Goal: Task Accomplishment & Management: Manage account settings

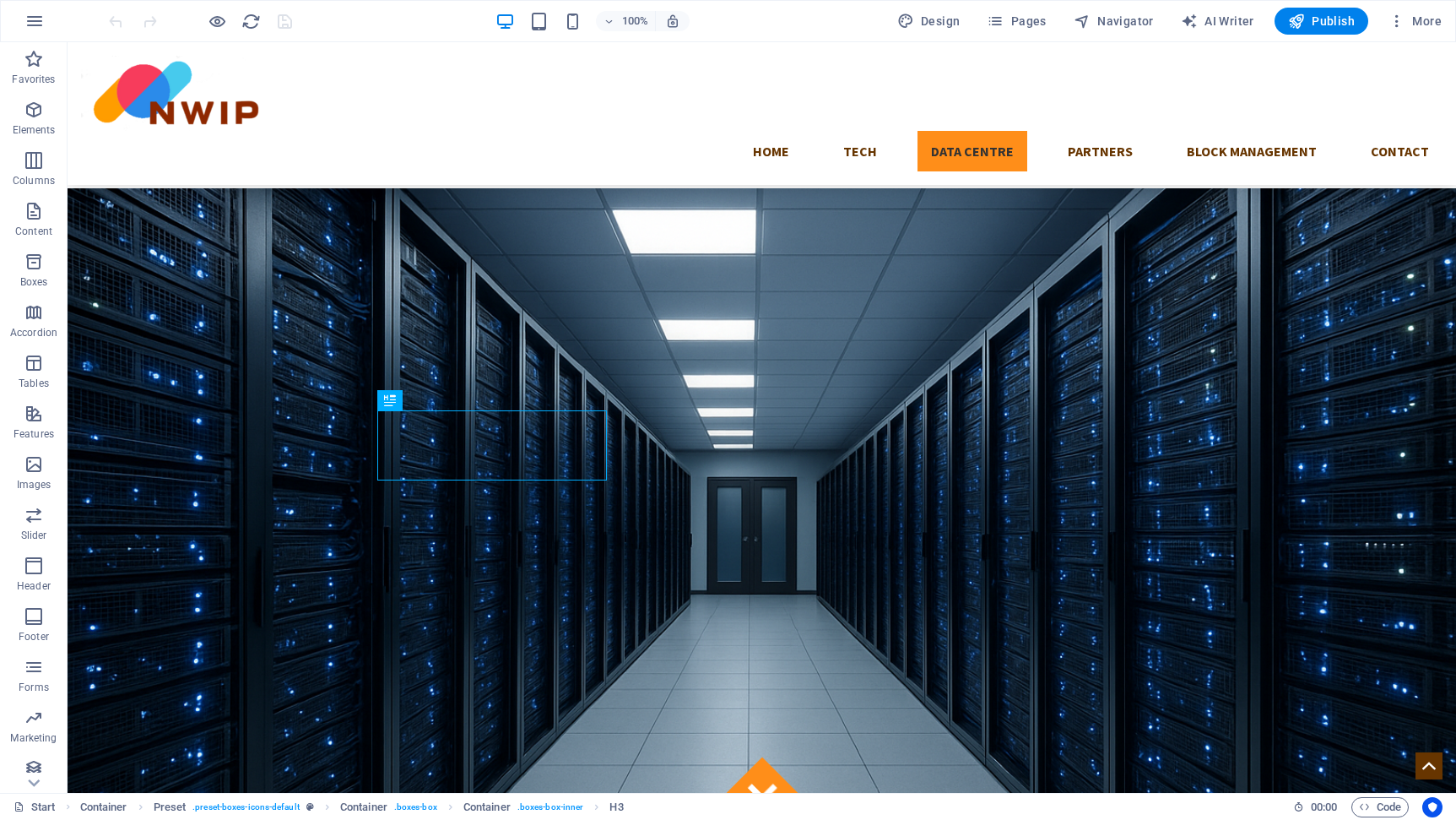
scroll to position [1186, 0]
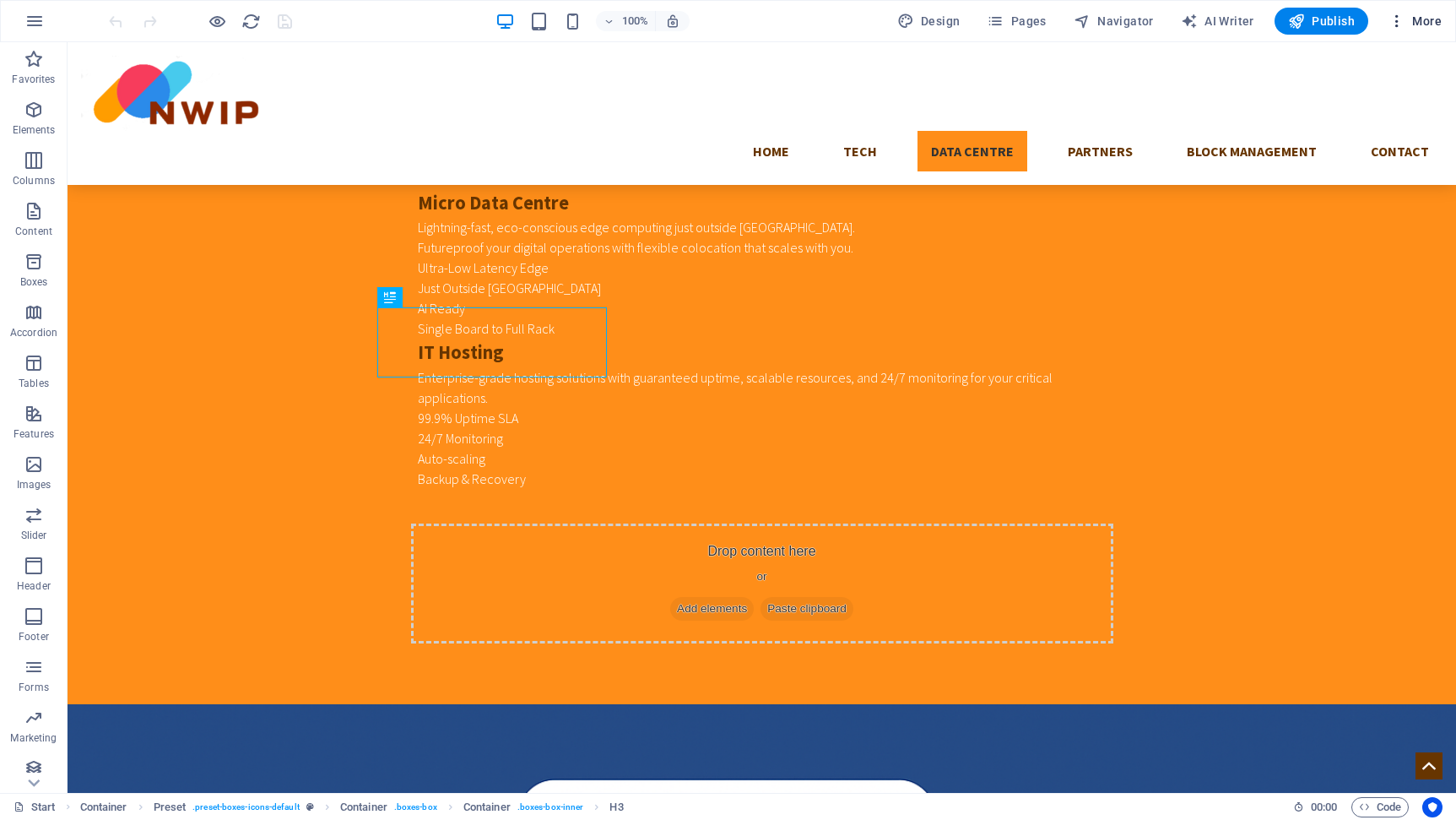
click at [1418, 23] on span "More" at bounding box center [1415, 21] width 53 height 17
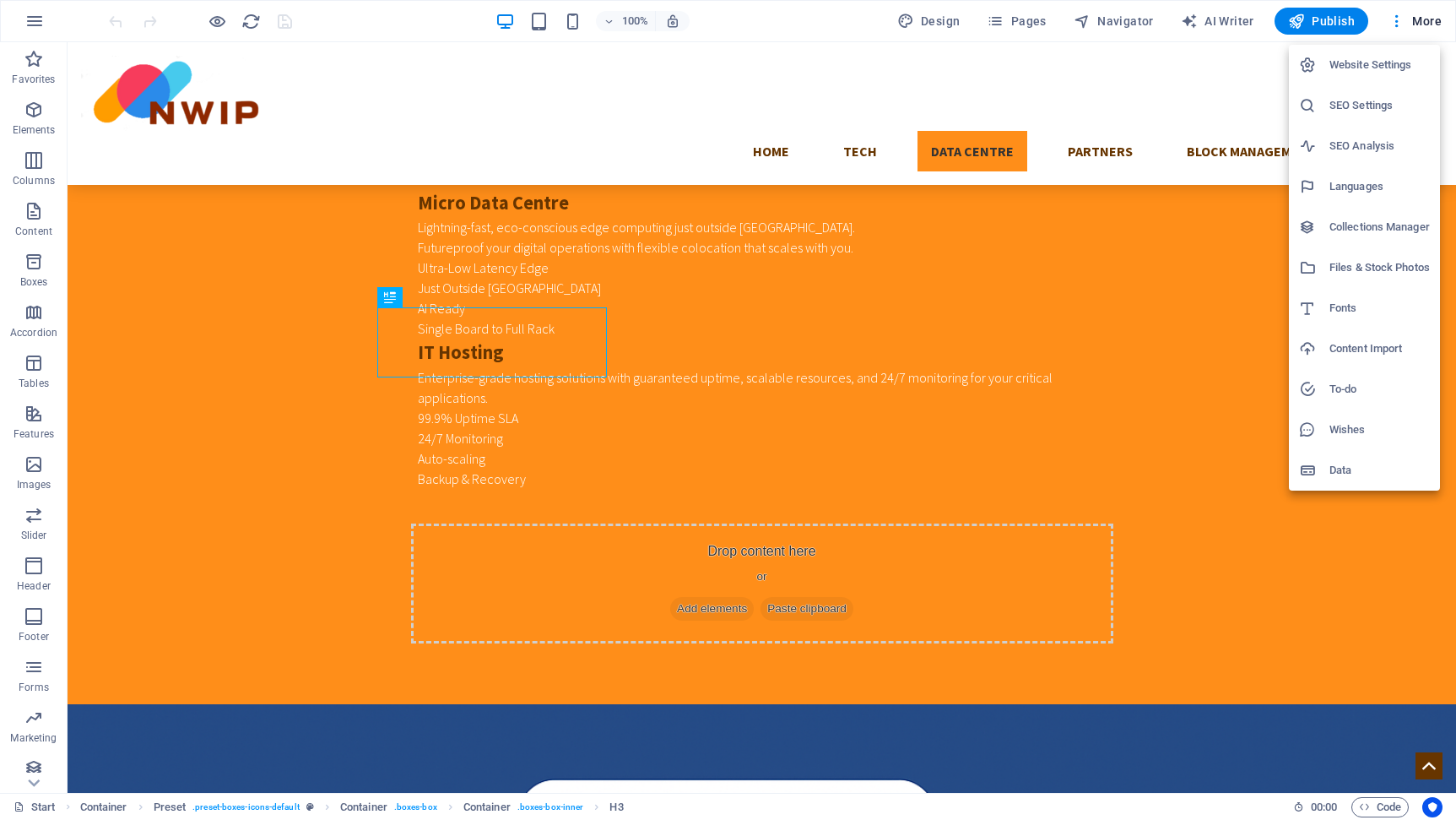
click at [1381, 56] on h6 "Website Settings" at bounding box center [1380, 65] width 101 height 20
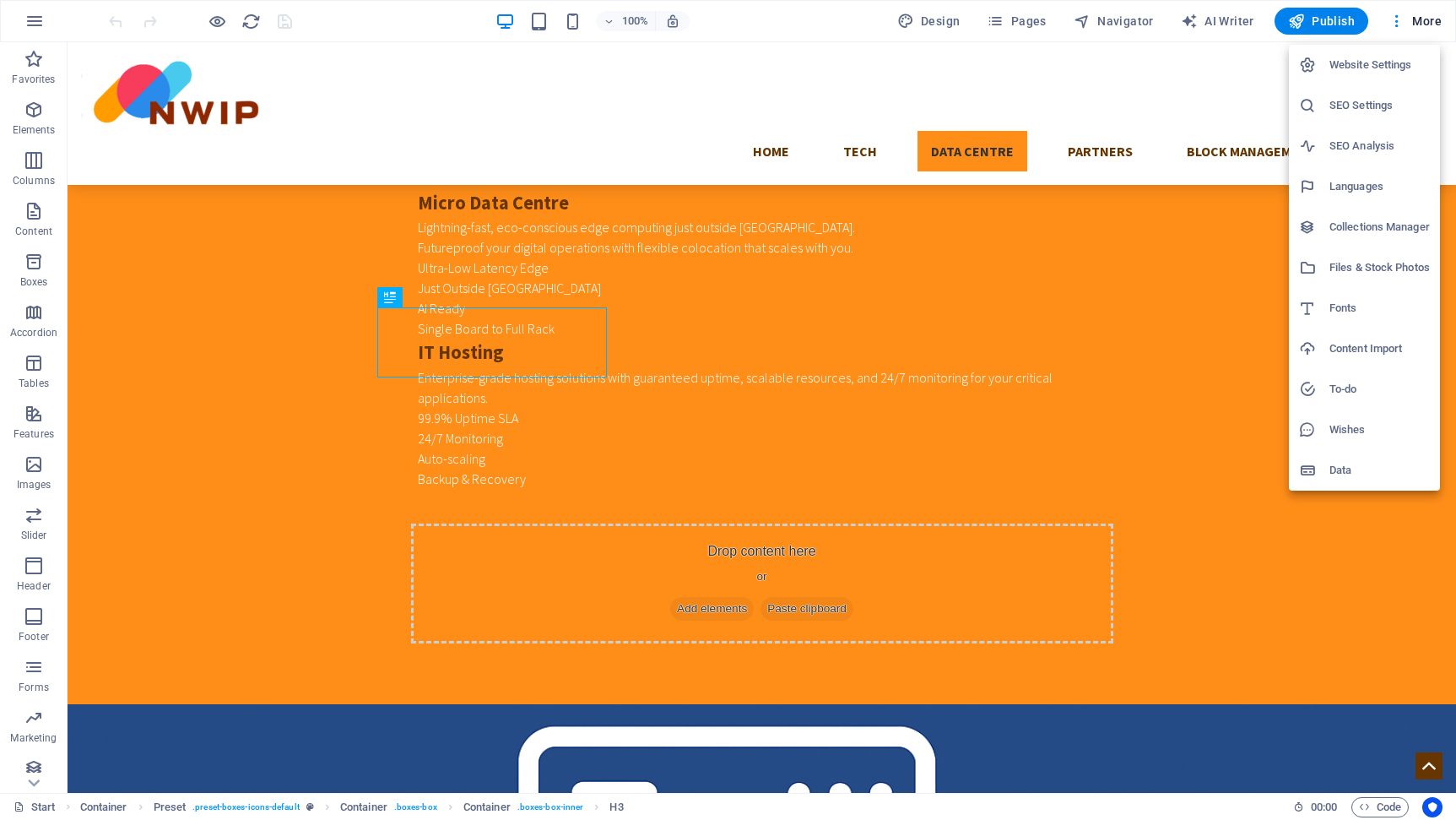
scroll to position [1247, 0]
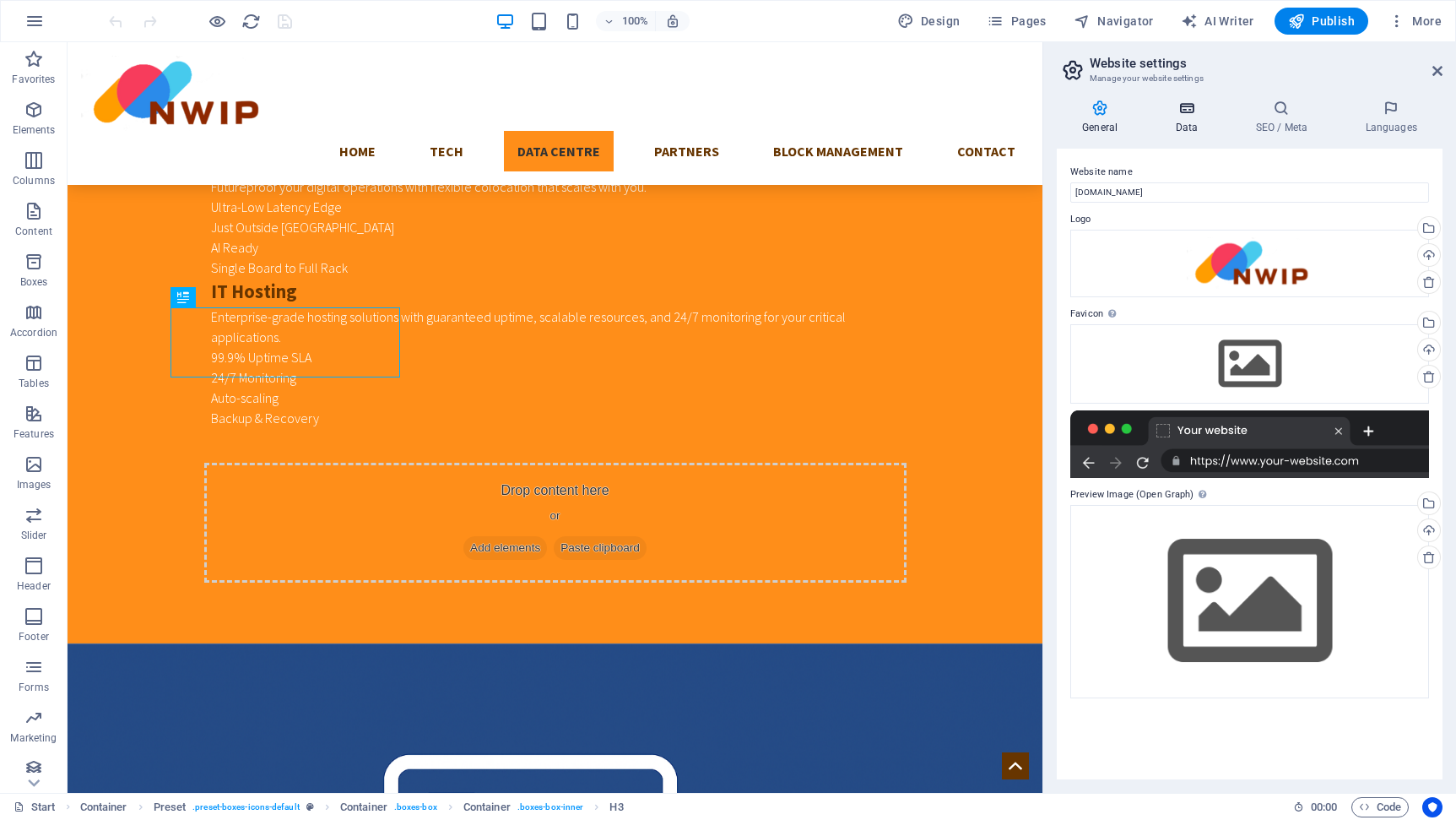
click at [1181, 130] on h4 "Data" at bounding box center [1190, 118] width 80 height 36
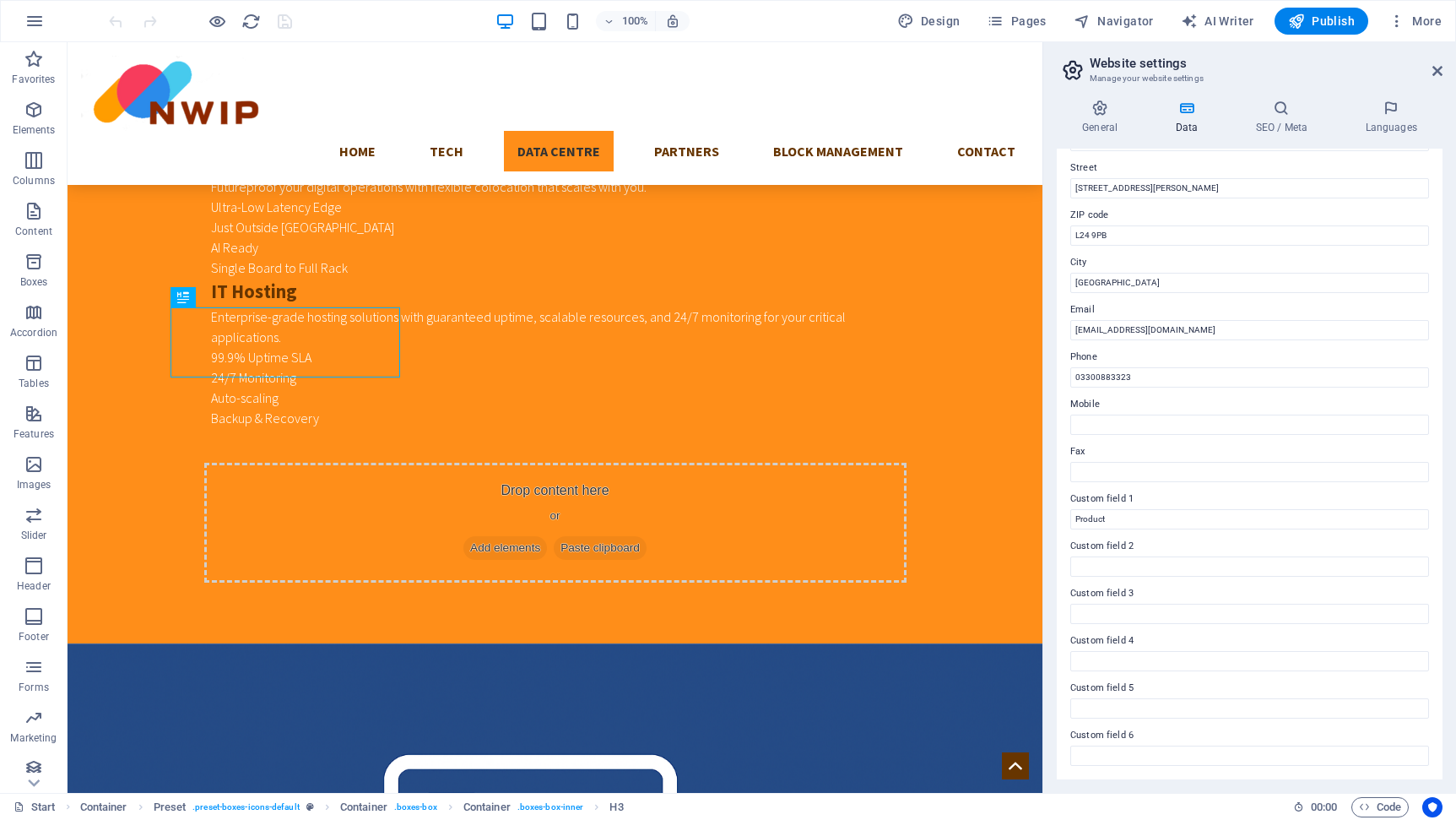
scroll to position [0, 0]
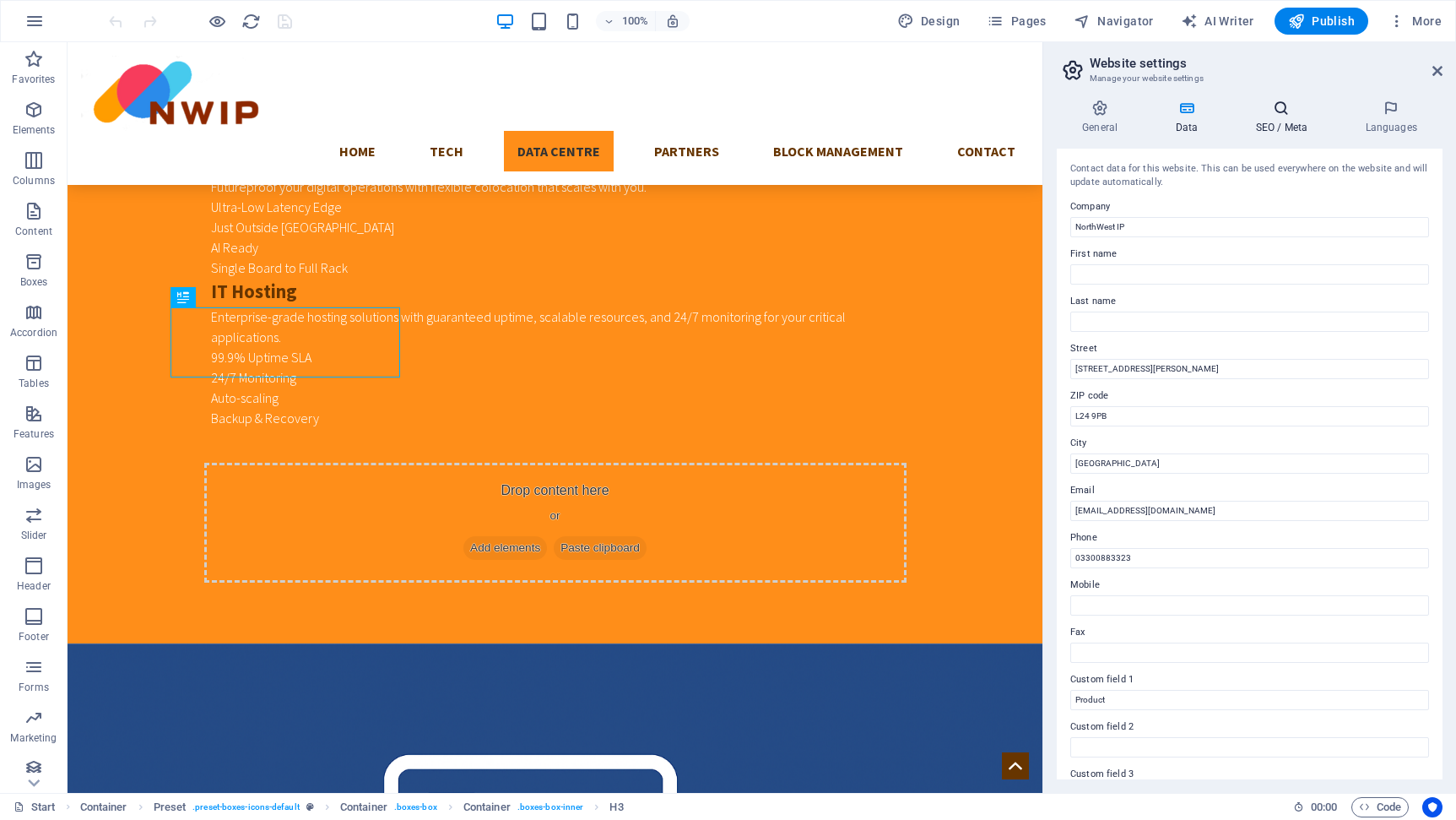
click at [1290, 120] on h4 "SEO / Meta" at bounding box center [1285, 118] width 110 height 36
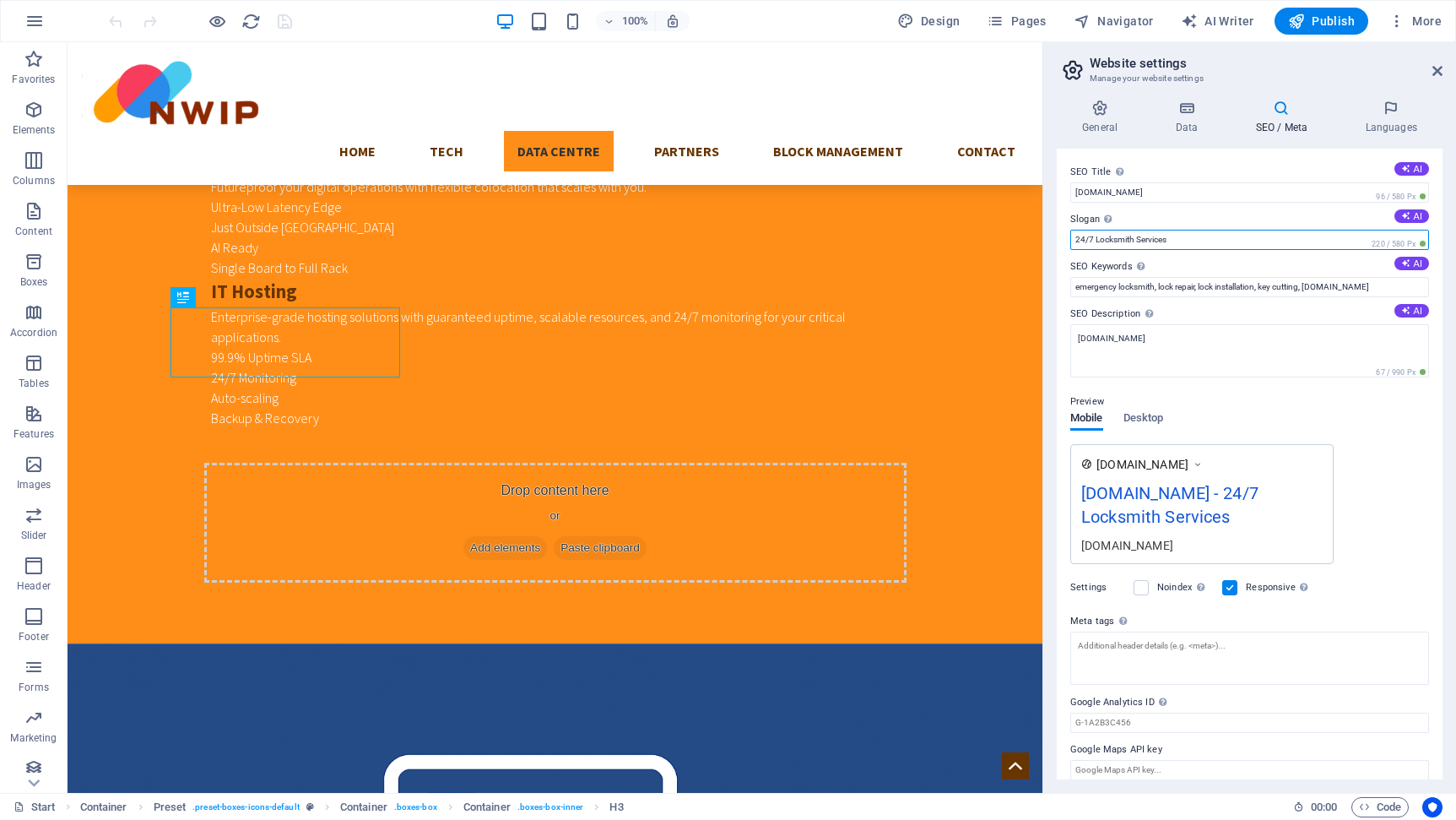
click at [1174, 238] on input "24/7 Locksmith Services" at bounding box center [1250, 240] width 359 height 20
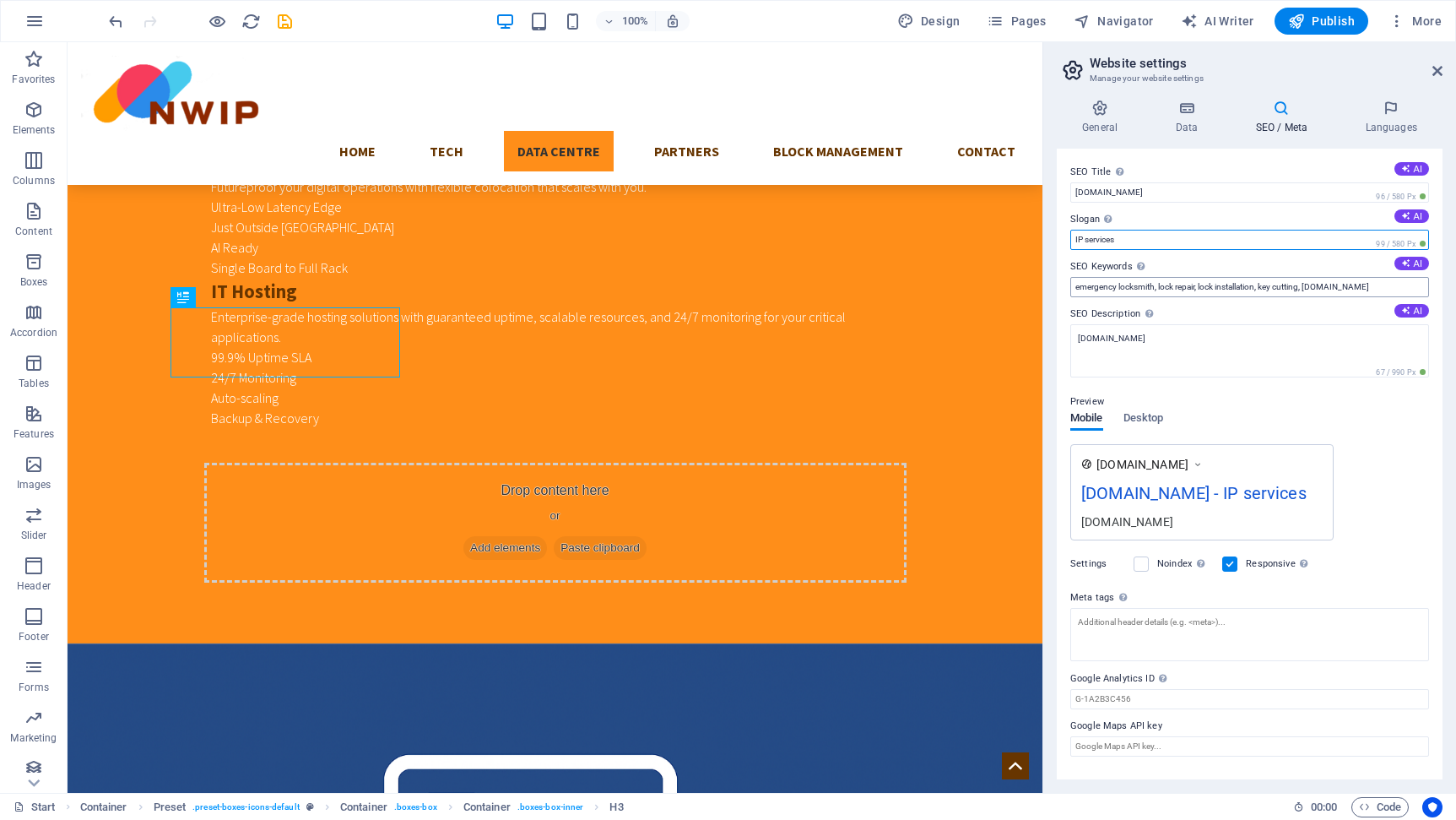
type input "IP services"
click at [1204, 284] on input "emergency locksmith, lock repair, lock installation, key cutting, nwip.co.uk" at bounding box center [1250, 287] width 359 height 20
click at [1156, 289] on input "emergency locksmith, lock repair, lock installation, key cutting, nwip.co.uk" at bounding box center [1250, 287] width 359 height 20
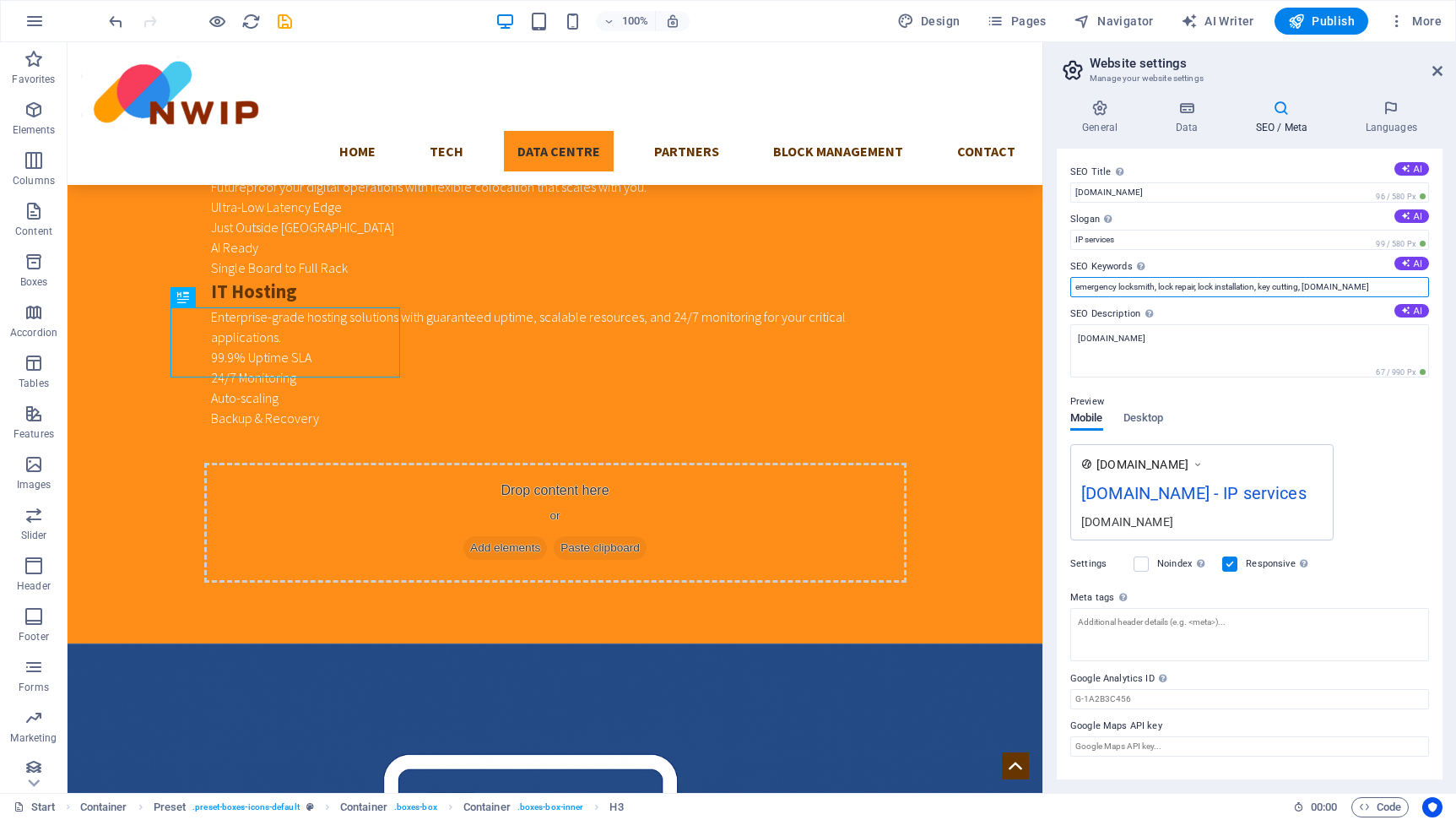
click at [1156, 289] on input "emergency locksmith, lock repair, lock installation, key cutting, nwip.co.uk" at bounding box center [1250, 287] width 359 height 20
type input "broadband, leasedlines, block management."
click at [1434, 71] on icon at bounding box center [1437, 71] width 10 height 14
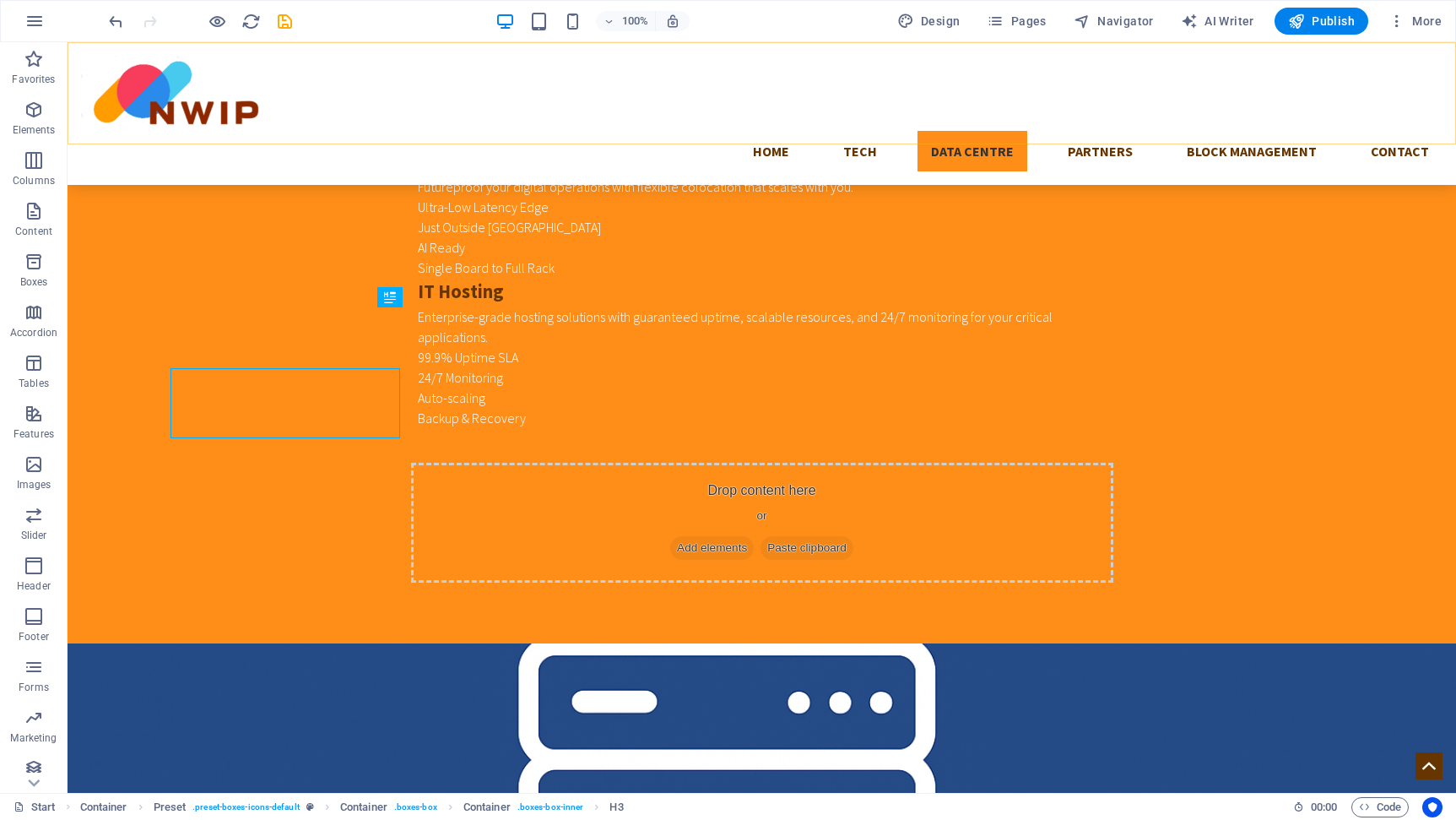
scroll to position [1186, 0]
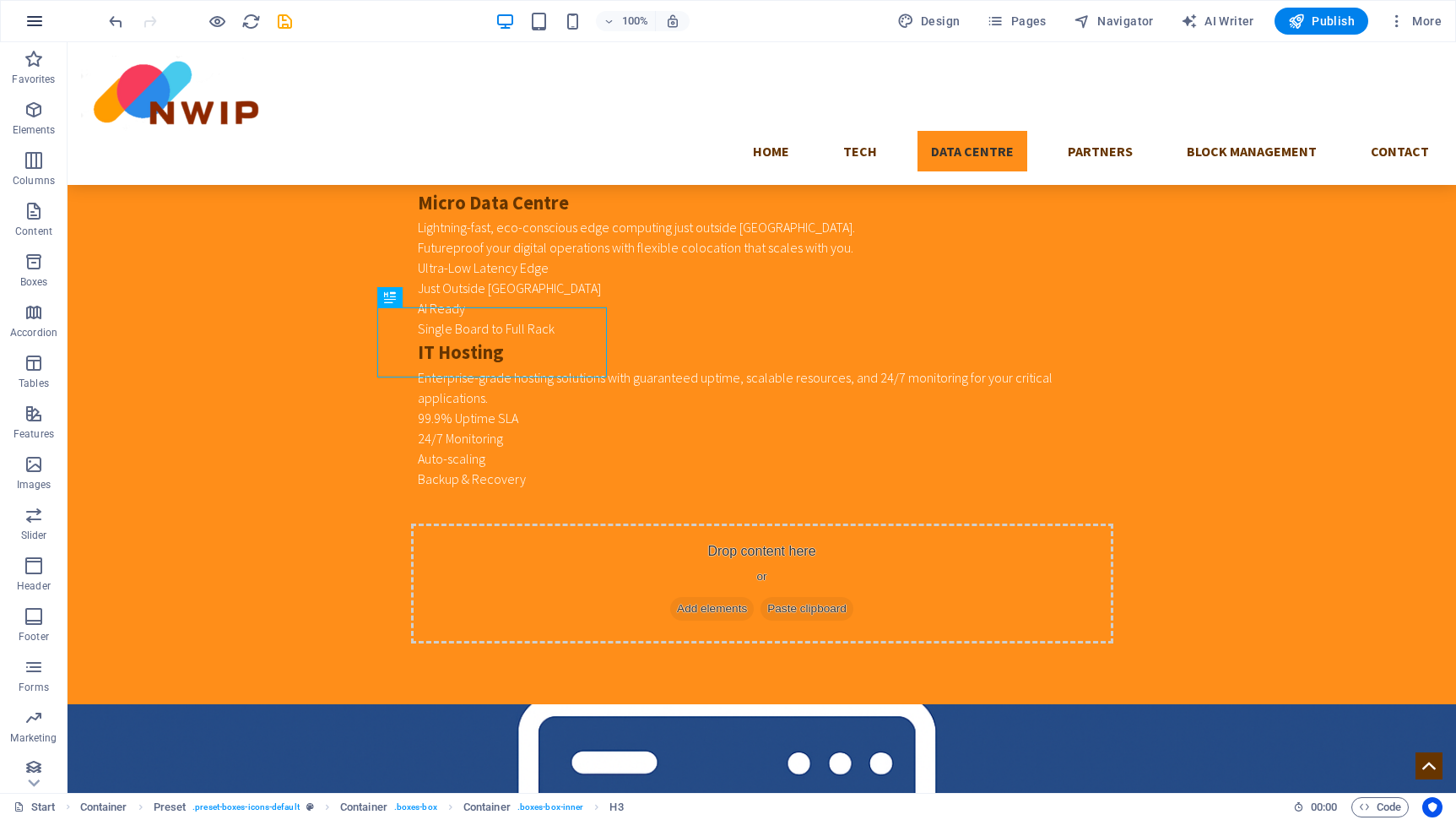
click at [41, 19] on icon "button" at bounding box center [35, 21] width 20 height 20
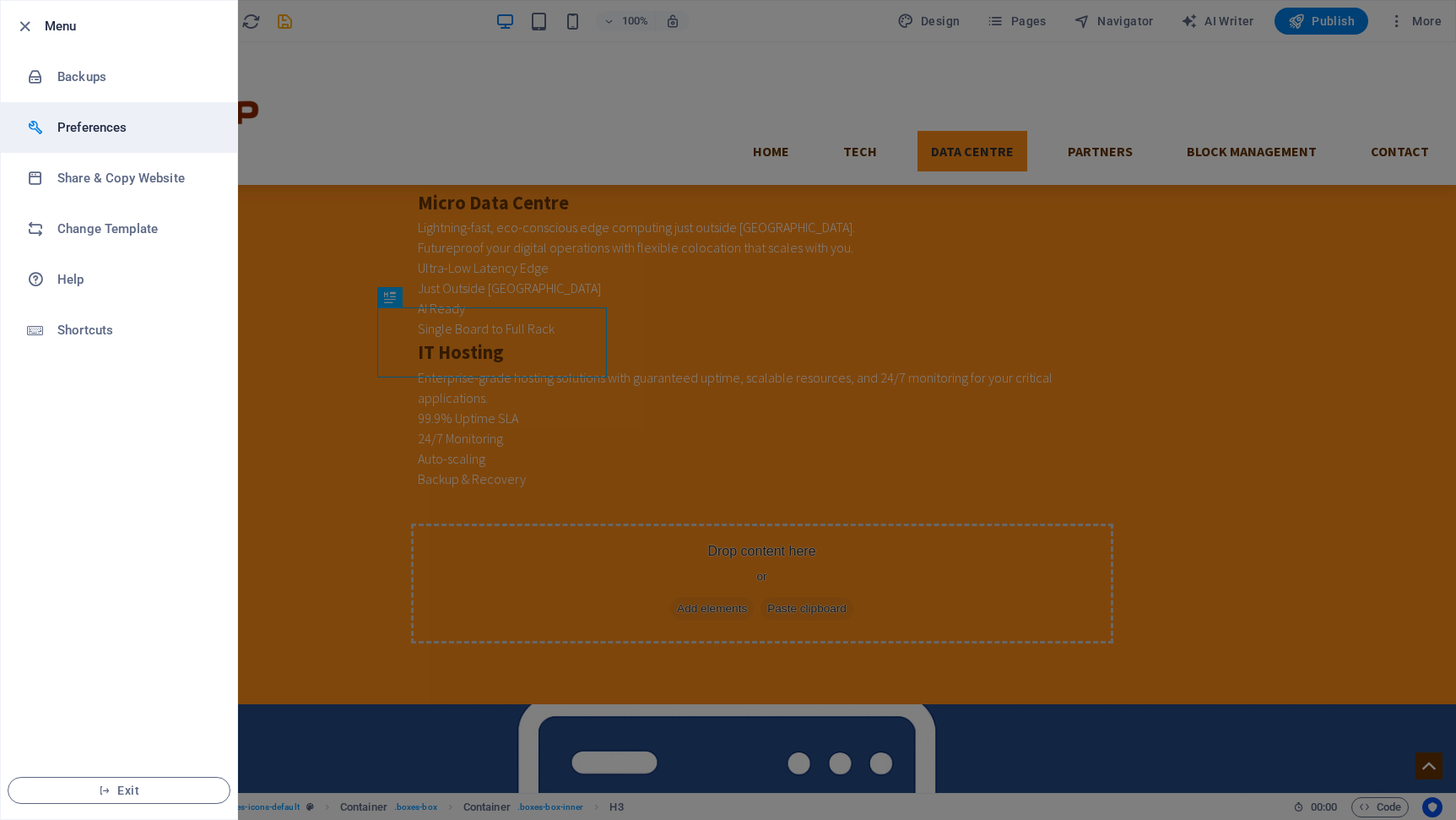
click at [82, 133] on h6 "Preferences" at bounding box center [135, 128] width 156 height 20
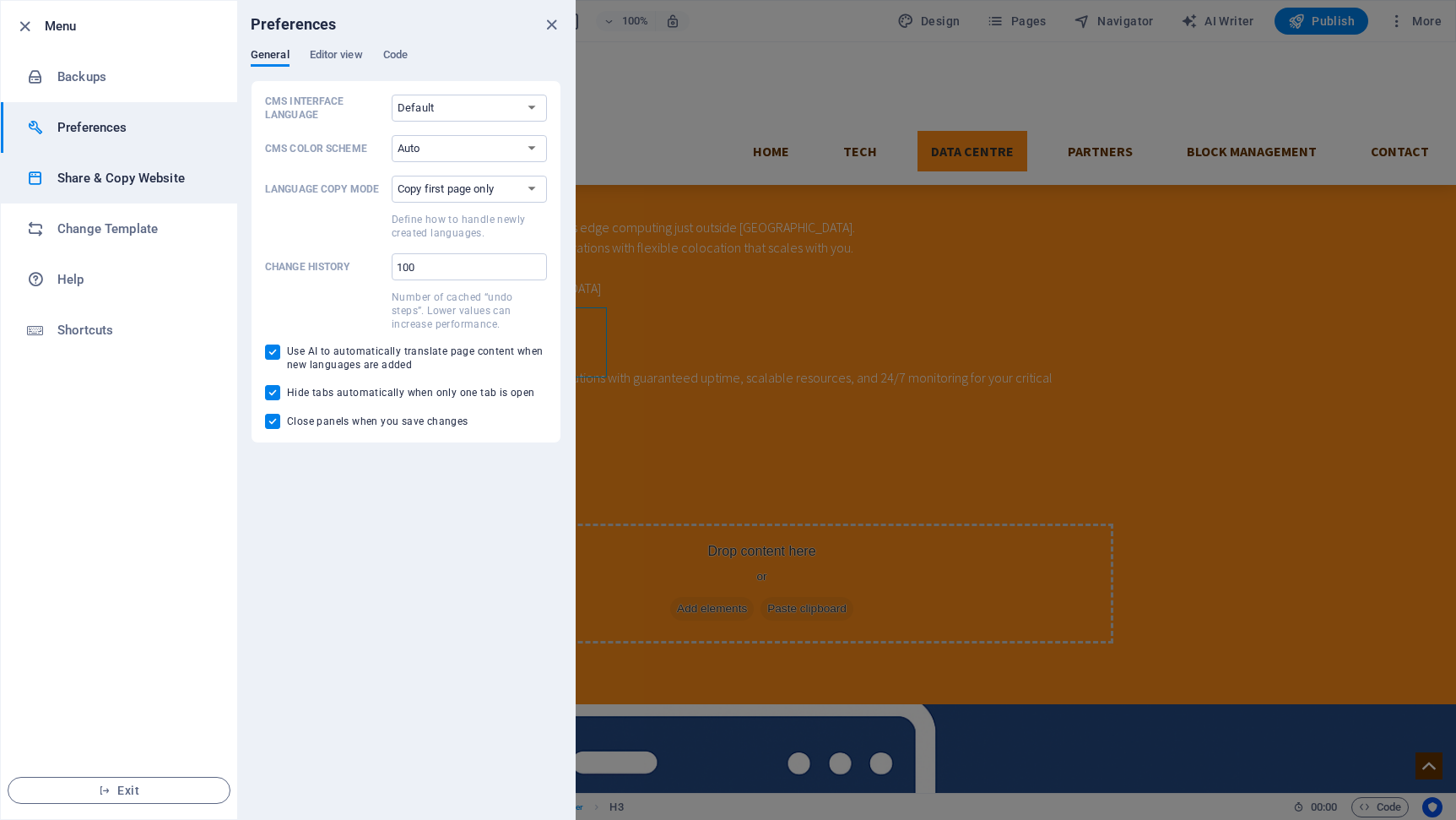
click at [128, 175] on h6 "Share & Copy Website" at bounding box center [135, 178] width 156 height 20
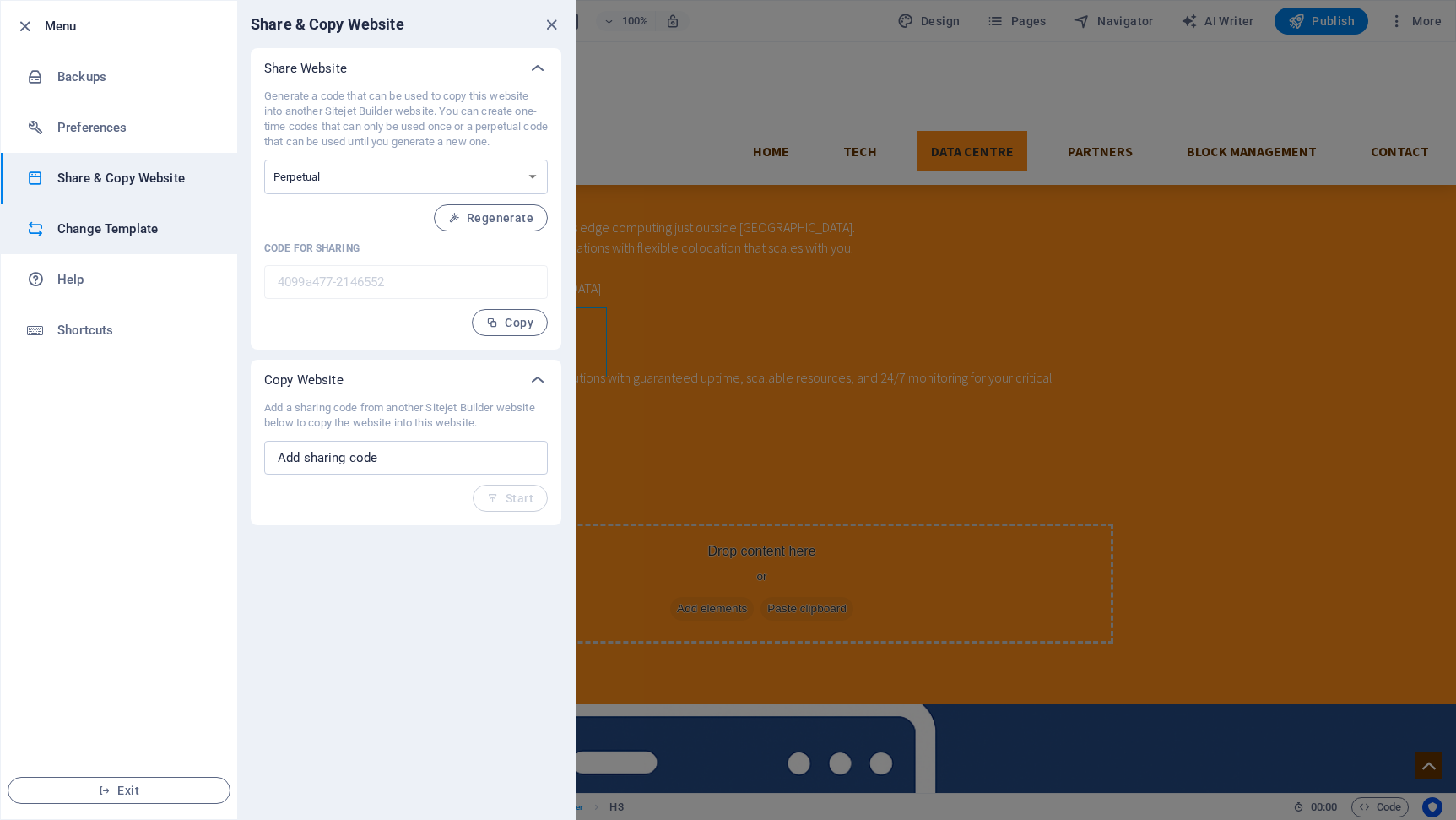
click at [117, 227] on h6 "Change Template" at bounding box center [135, 229] width 156 height 20
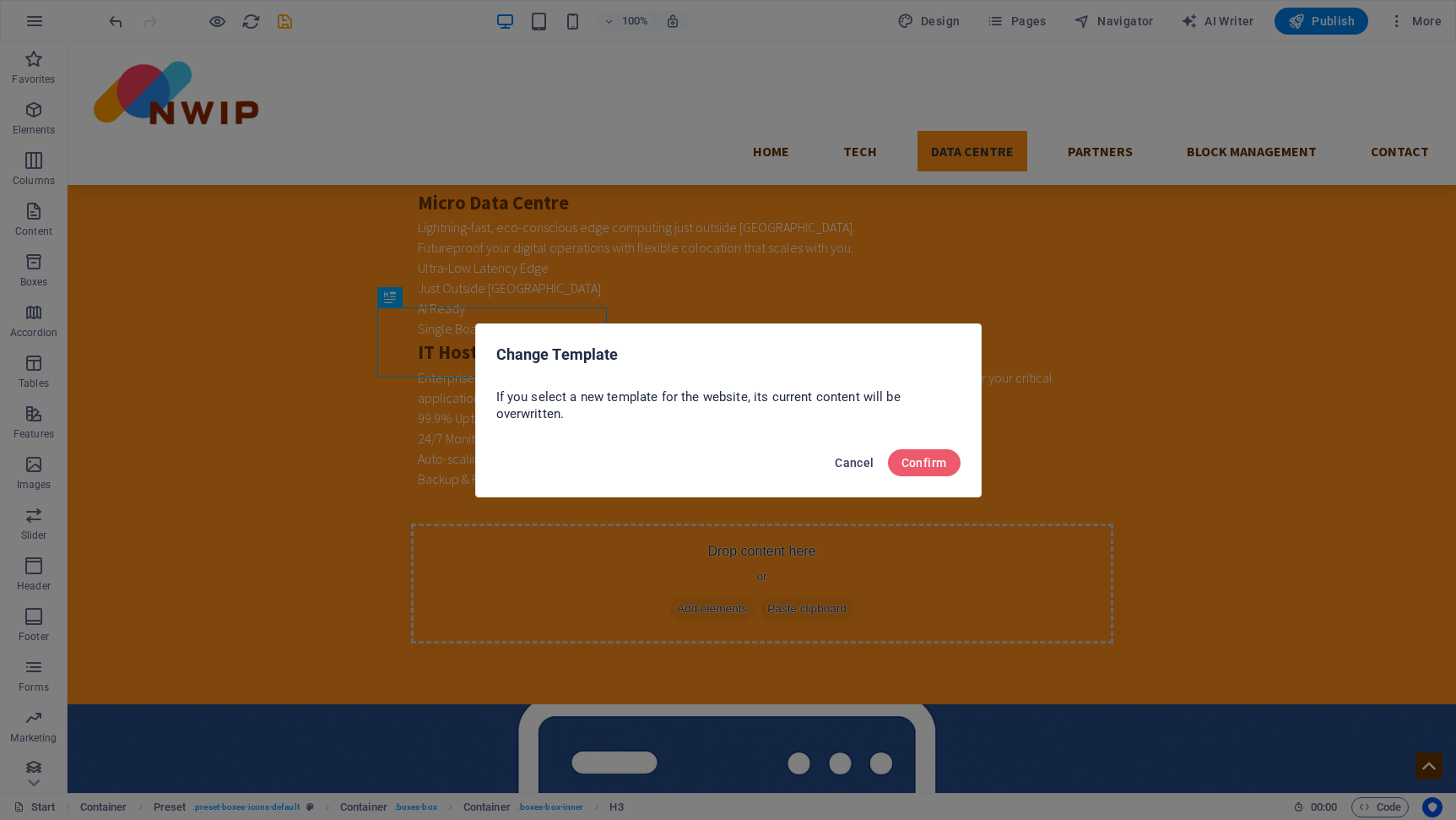
click at [845, 460] on span "Cancel" at bounding box center [854, 463] width 39 height 14
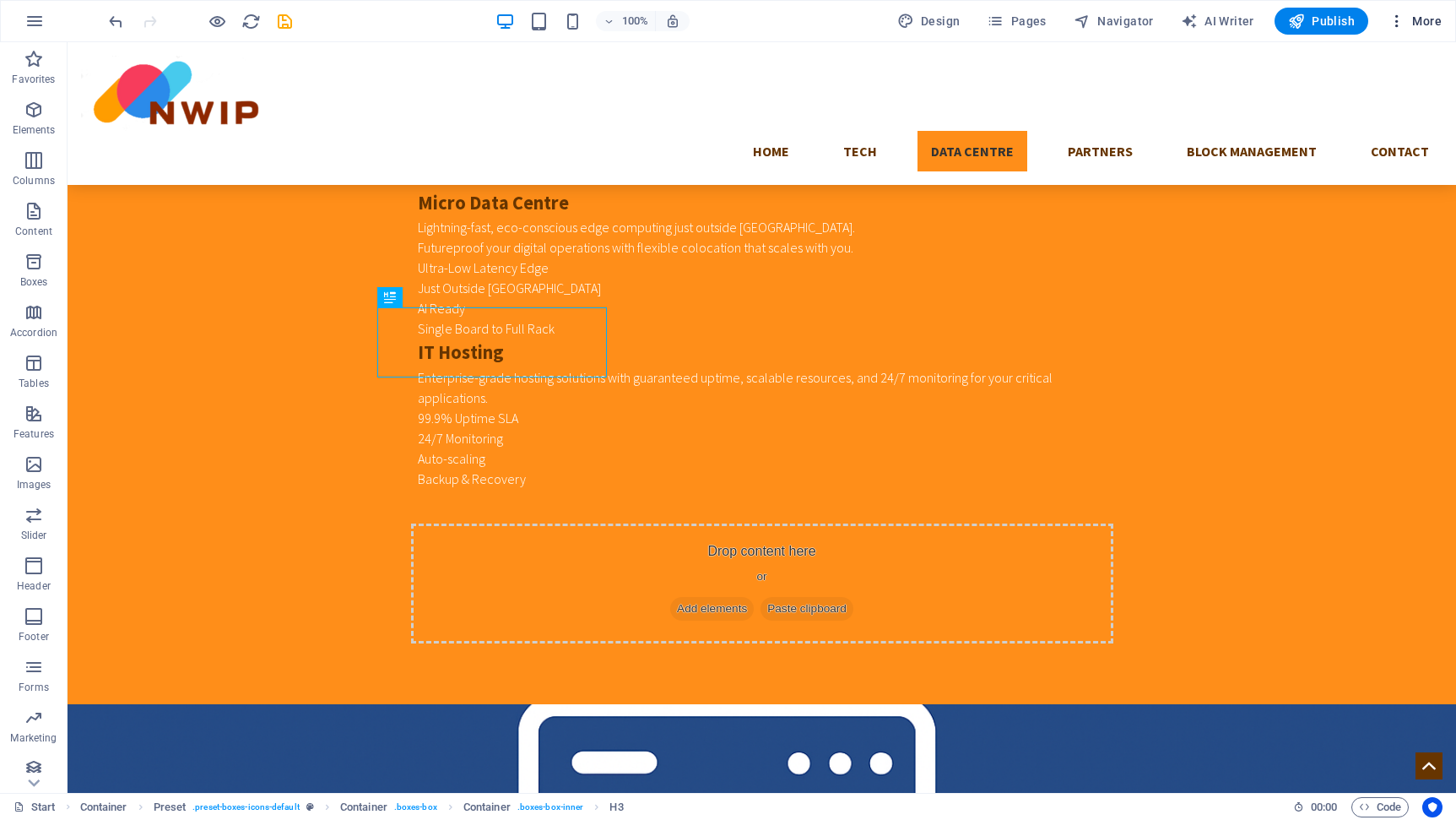
click at [1398, 27] on icon "button" at bounding box center [1397, 21] width 17 height 17
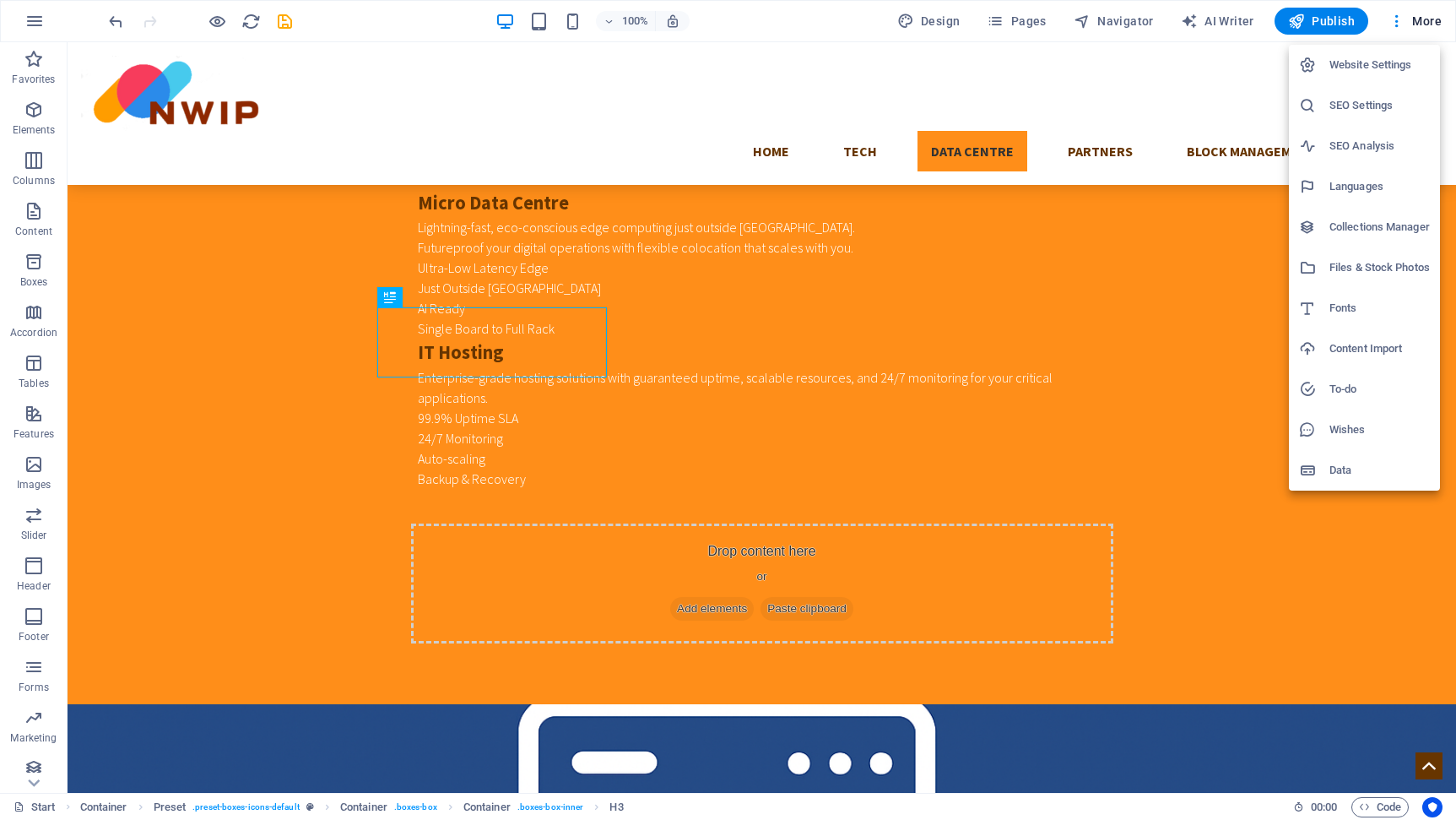
click at [1214, 280] on div at bounding box center [728, 410] width 1456 height 820
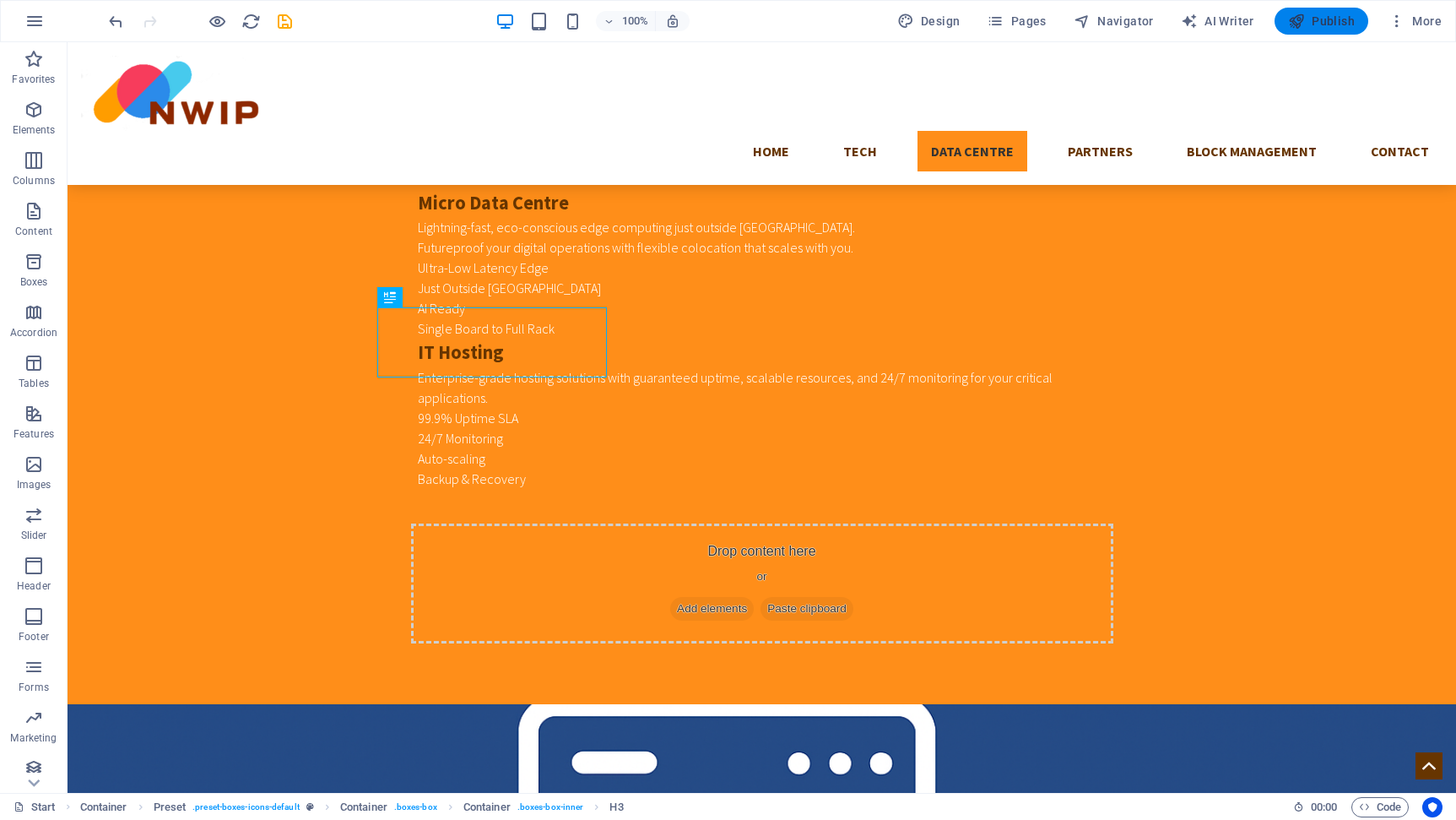
click at [1334, 18] on span "Publish" at bounding box center [1322, 21] width 67 height 17
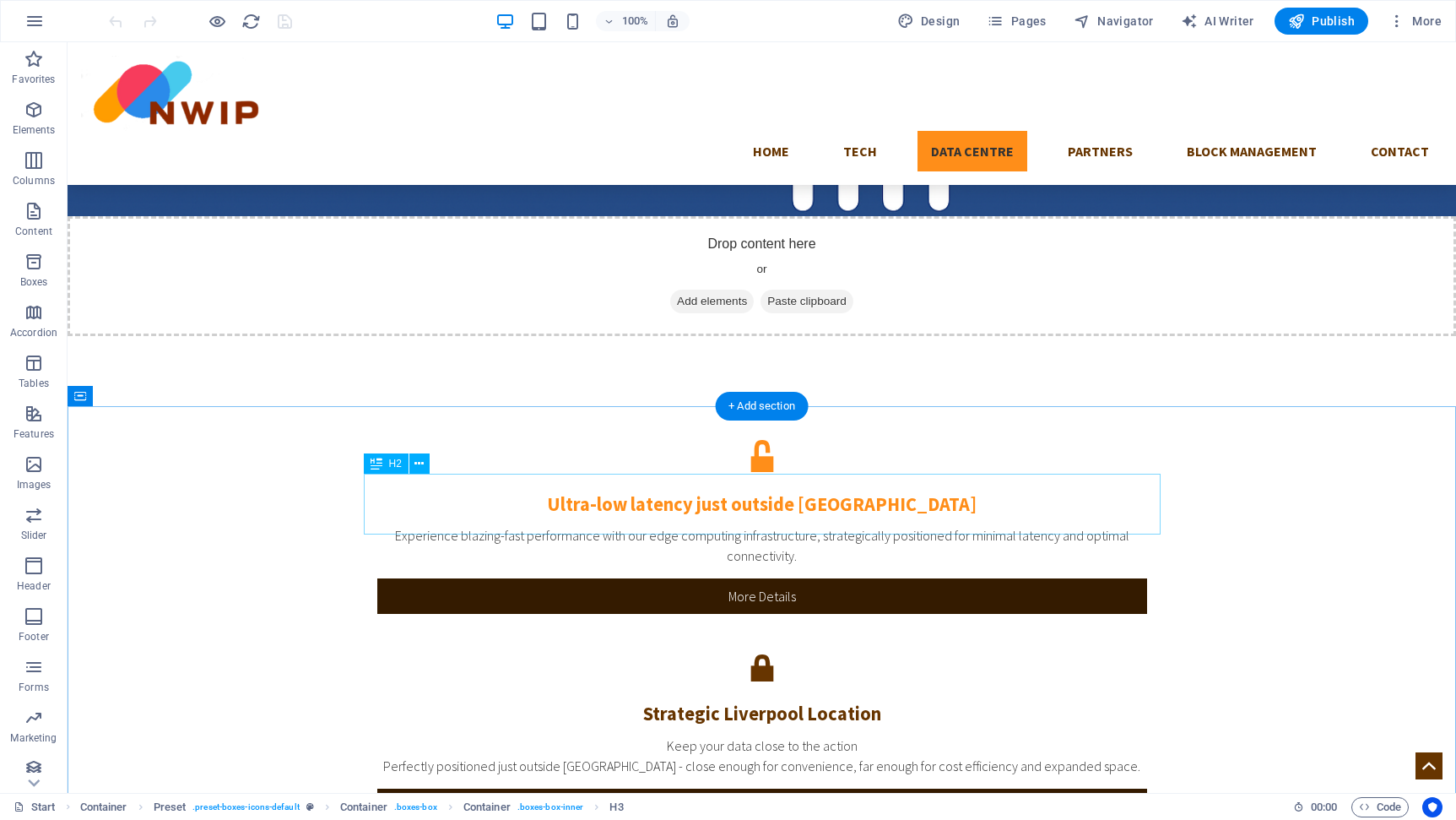
scroll to position [2259, 0]
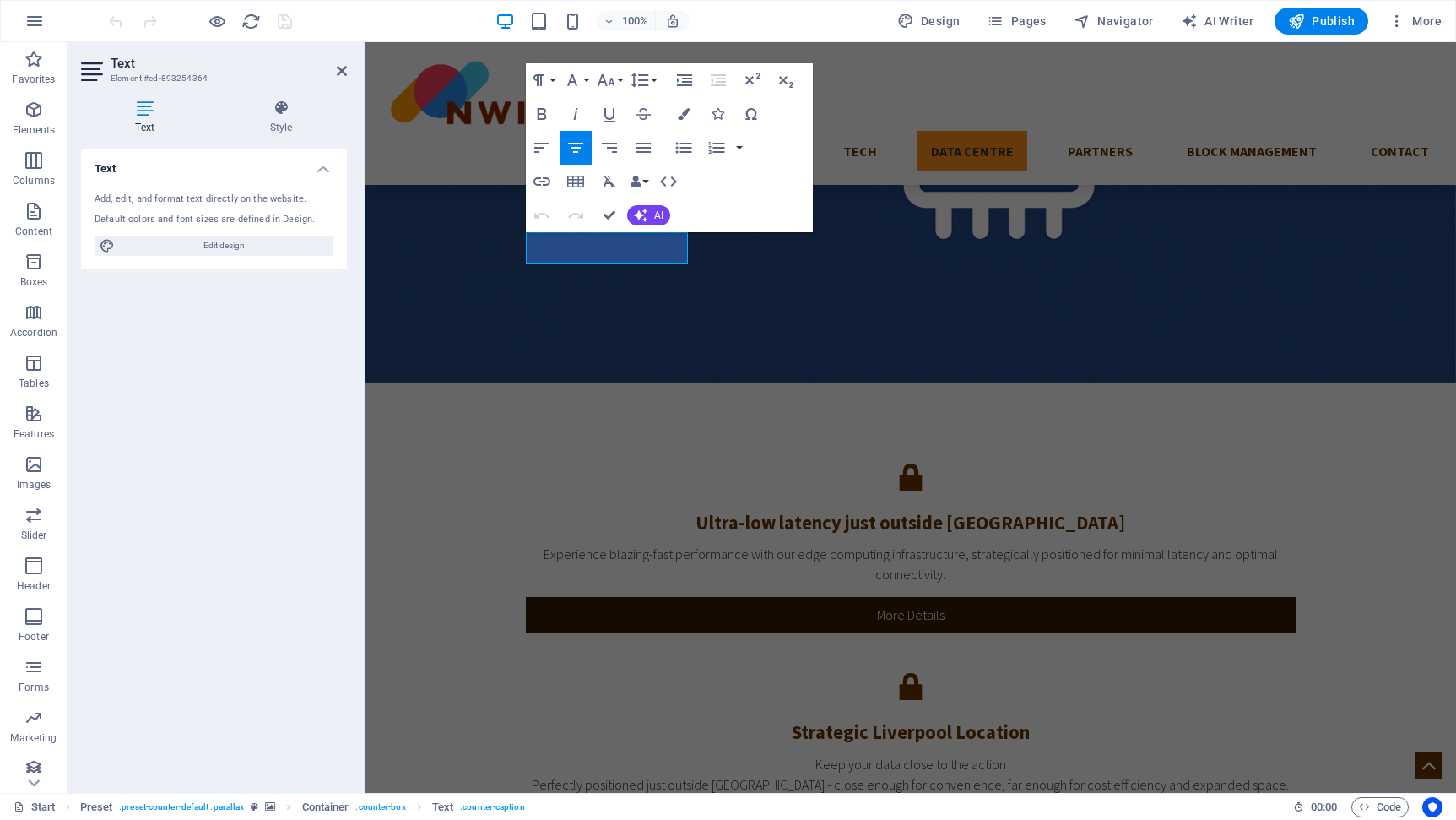
scroll to position [2299, 0]
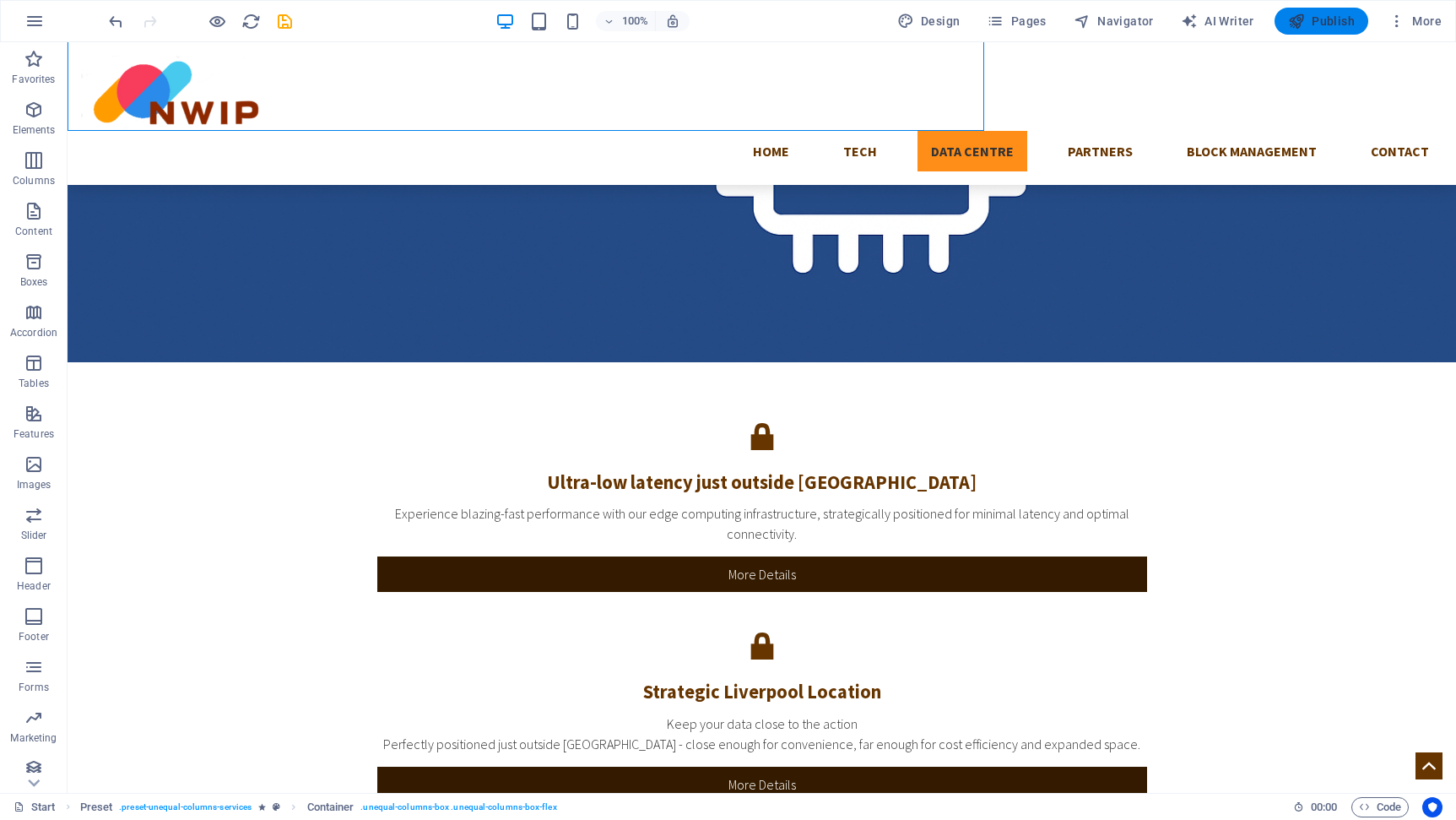
click at [1316, 28] on span "Publish" at bounding box center [1322, 21] width 67 height 17
